Goal: Check status

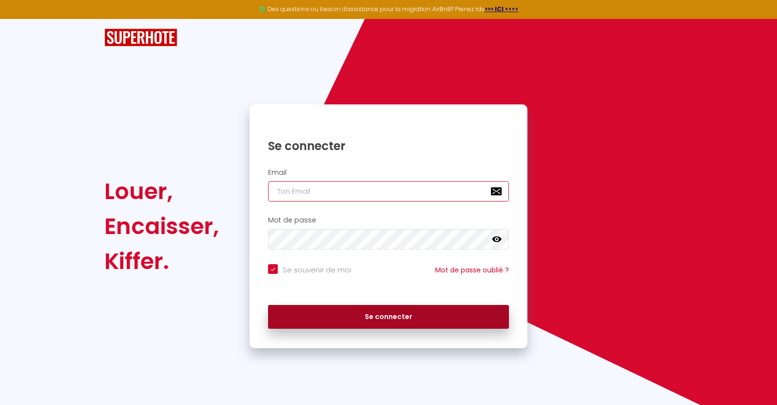
type input "[EMAIL_ADDRESS][DOMAIN_NAME]"
click at [402, 309] on button "Se connecter" at bounding box center [388, 317] width 241 height 24
checkbox input "true"
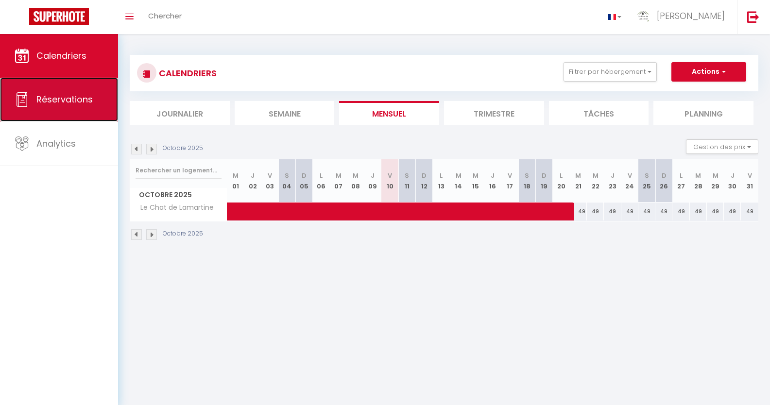
click at [66, 96] on span "Réservations" at bounding box center [64, 99] width 56 height 12
select select "not_cancelled"
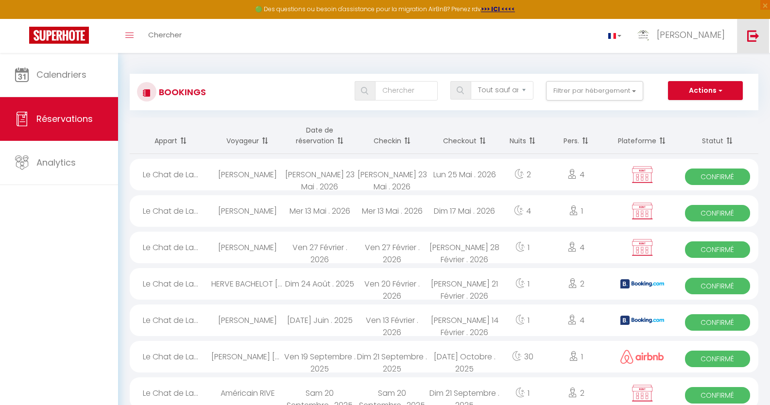
click at [748, 33] on img at bounding box center [753, 36] width 12 height 12
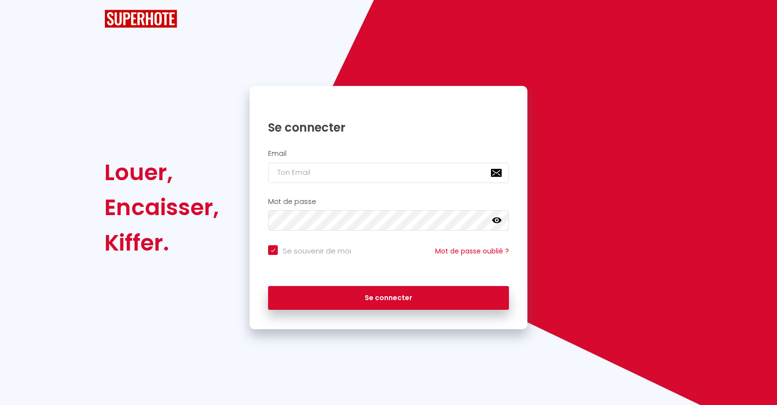
checkbox input "true"
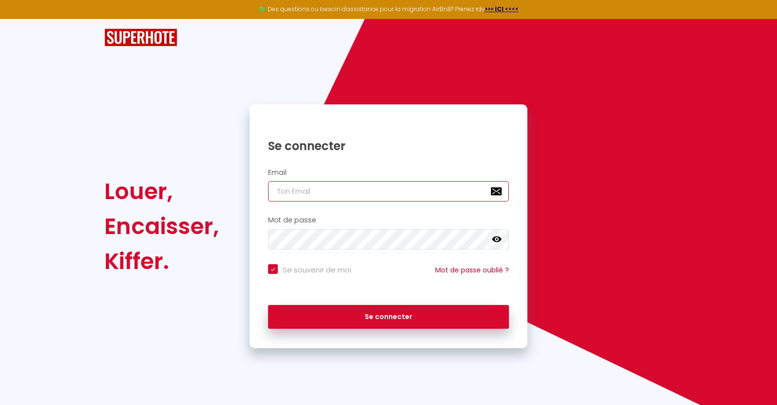
type input "[EMAIL_ADDRESS][DOMAIN_NAME]"
checkbox input "true"
